Goal: Transaction & Acquisition: Purchase product/service

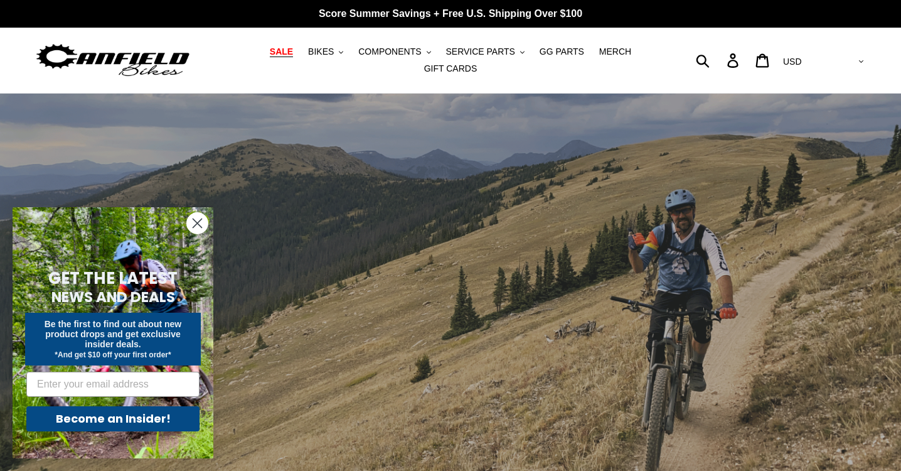
click at [288, 55] on span "SALE" at bounding box center [281, 51] width 23 height 11
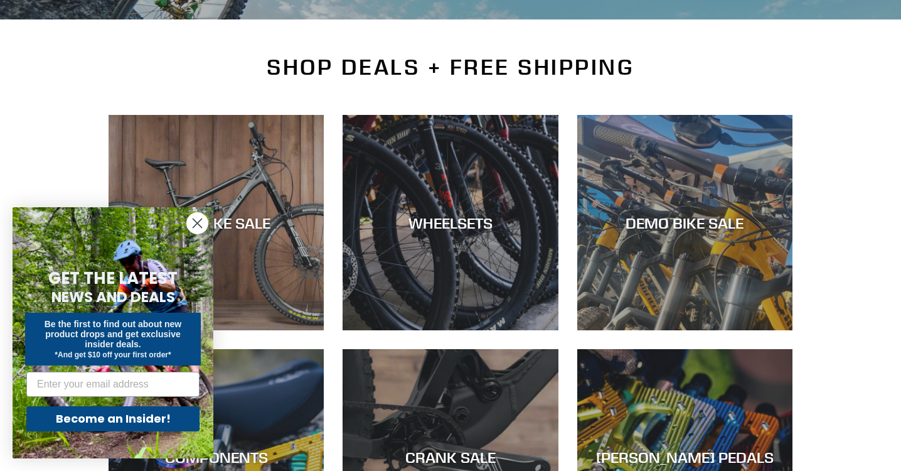
scroll to position [282, 0]
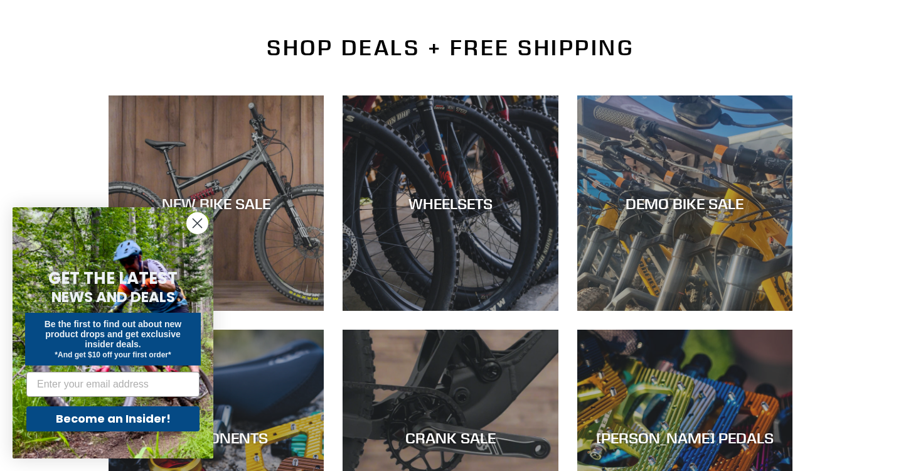
click at [199, 221] on icon "Close dialog" at bounding box center [197, 223] width 9 height 9
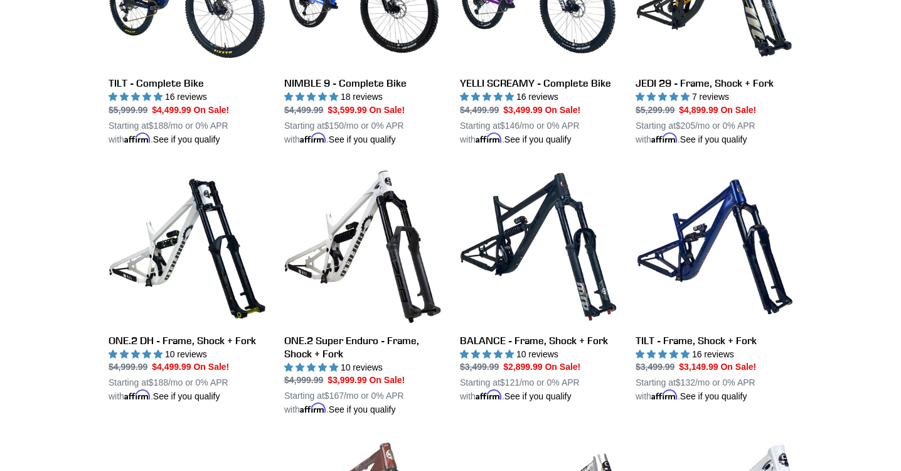
scroll to position [1165, 0]
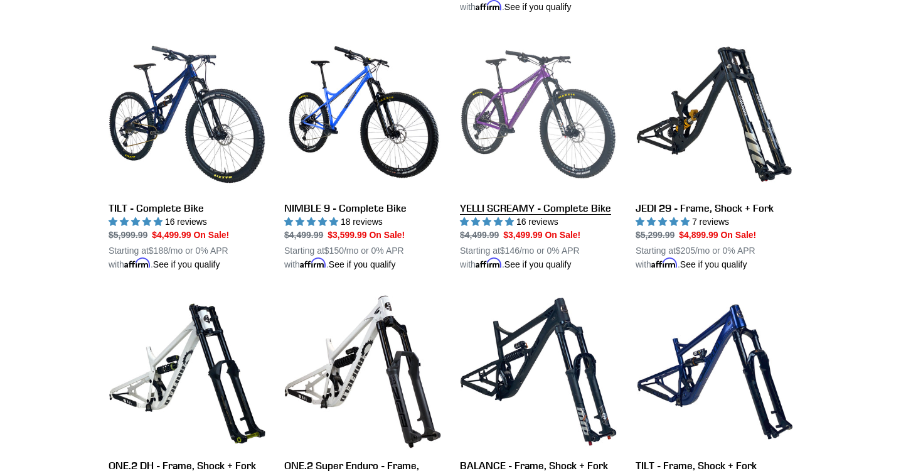
click at [521, 96] on link "YELLI SCREAMY - Complete Bike" at bounding box center [538, 153] width 157 height 235
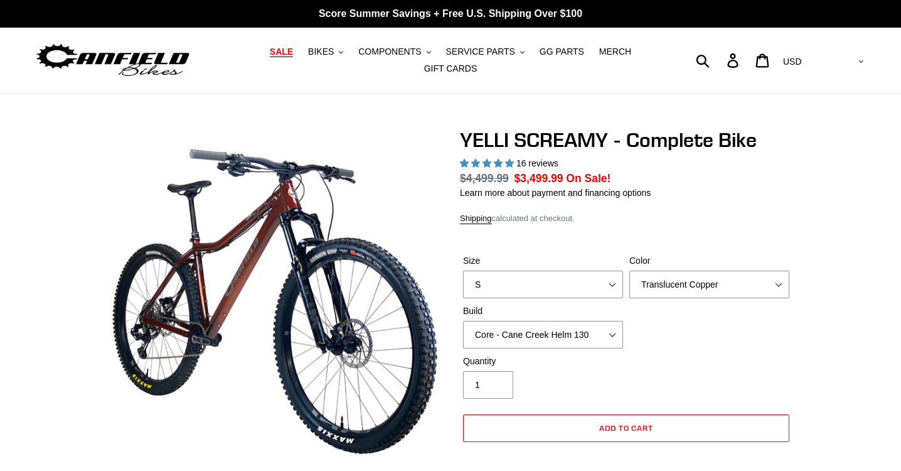
select select "highest-rating"
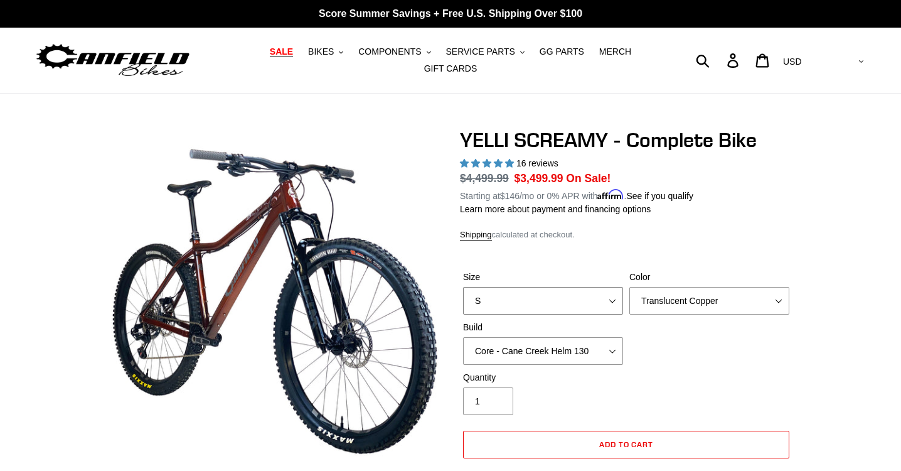
select select "M"
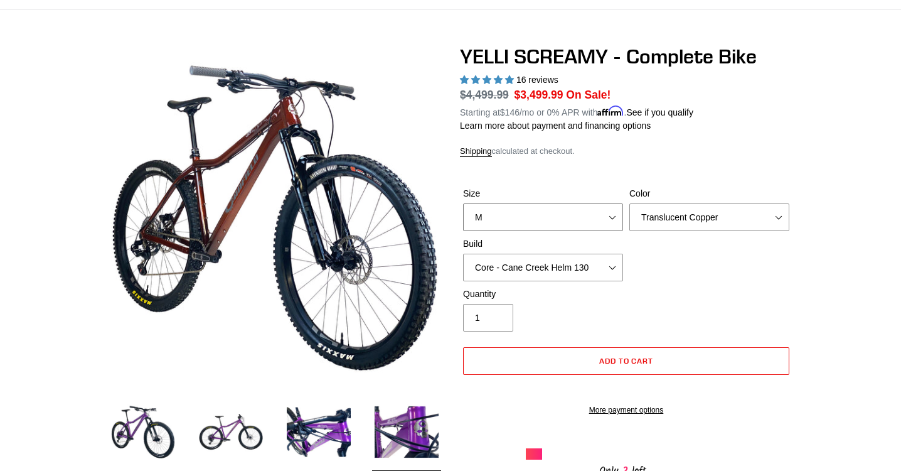
scroll to position [84, 0]
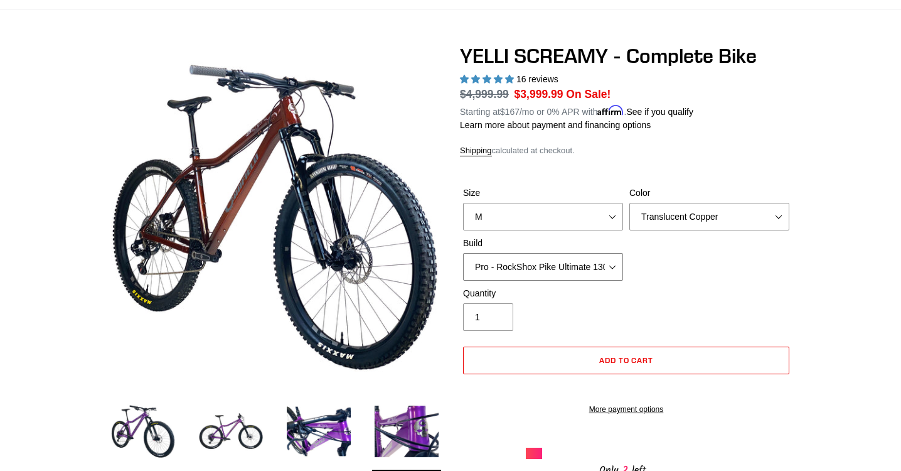
select select "Core - RockShox Pike Ultimate 130"
